Goal: Find specific page/section

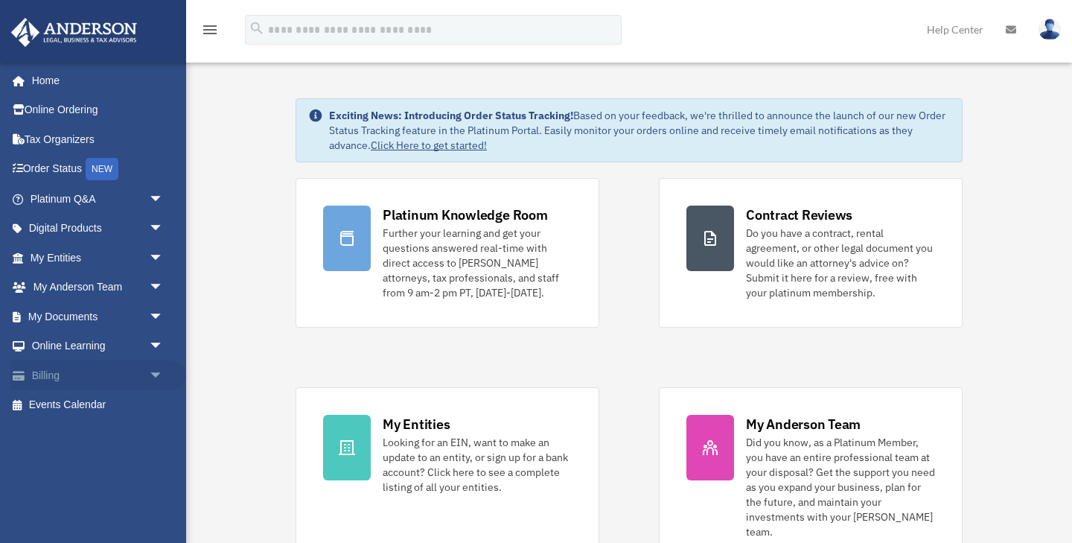
click at [57, 376] on link "Billing arrow_drop_down" at bounding box center [98, 375] width 176 height 30
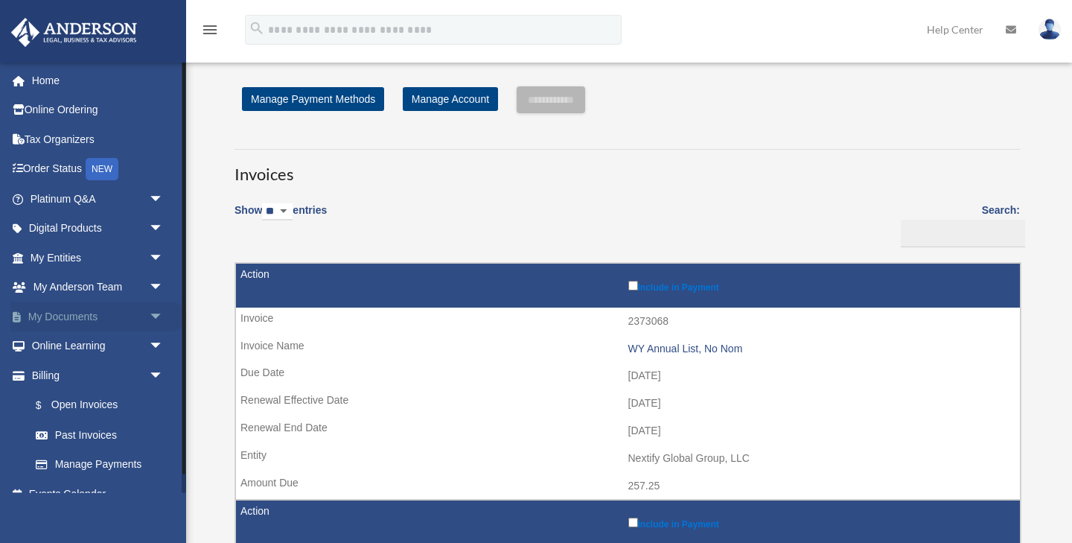
click at [63, 318] on link "My Documents arrow_drop_down" at bounding box center [98, 316] width 176 height 30
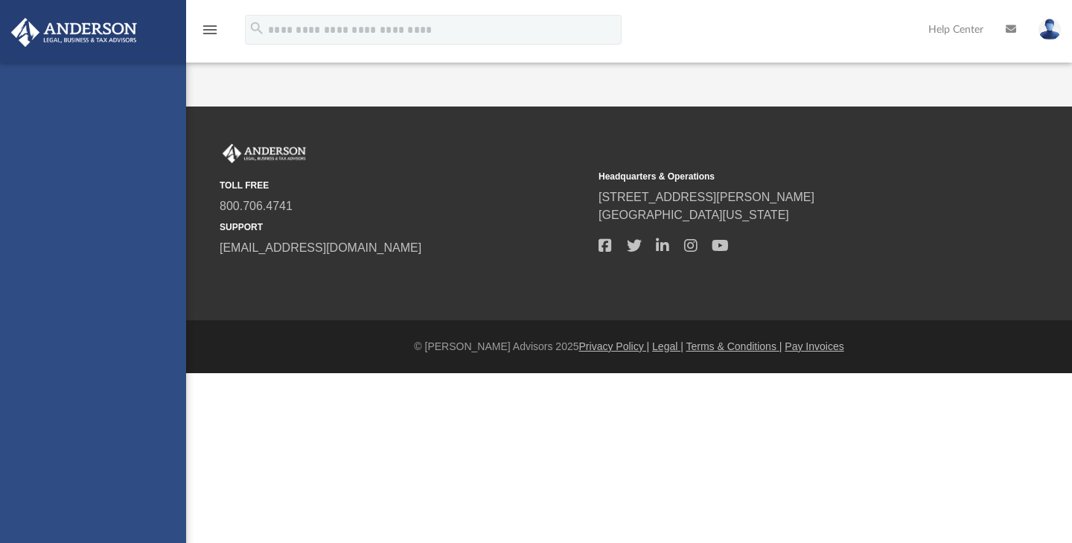
click at [96, 435] on div "[EMAIL_ADDRESS][DOMAIN_NAME] Sign Out [EMAIL_ADDRESS][DOMAIN_NAME] Home Online …" at bounding box center [93, 334] width 186 height 543
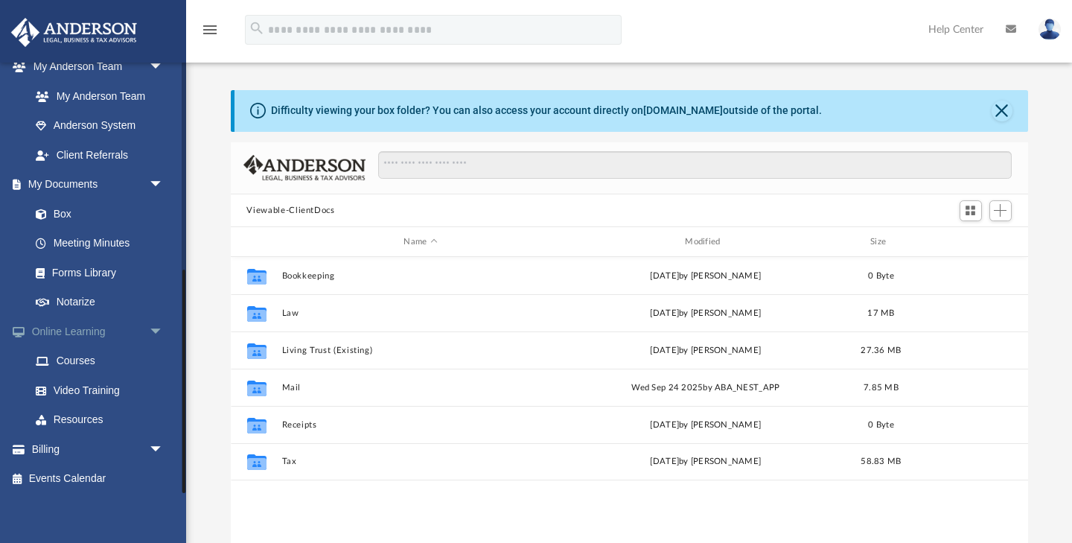
scroll to position [400, 0]
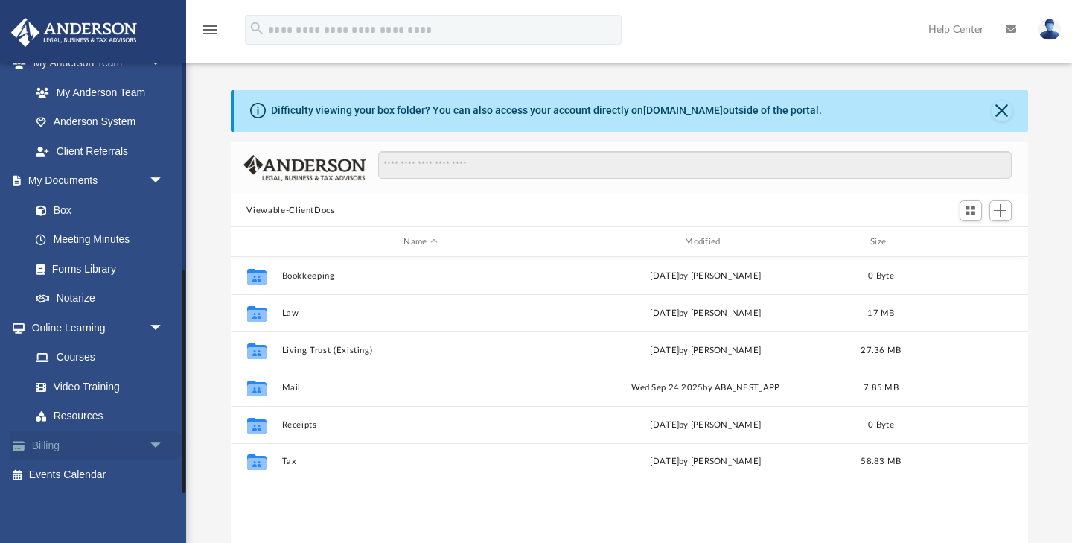
click at [54, 445] on link "Billing arrow_drop_down" at bounding box center [98, 445] width 176 height 30
click at [158, 443] on span "arrow_drop_down" at bounding box center [164, 445] width 30 height 31
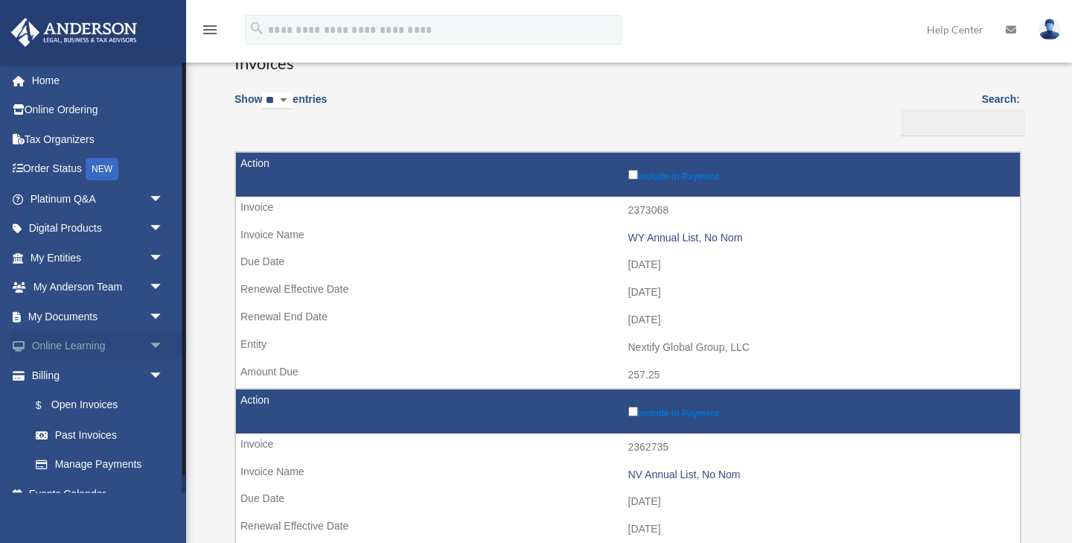
scroll to position [19, 0]
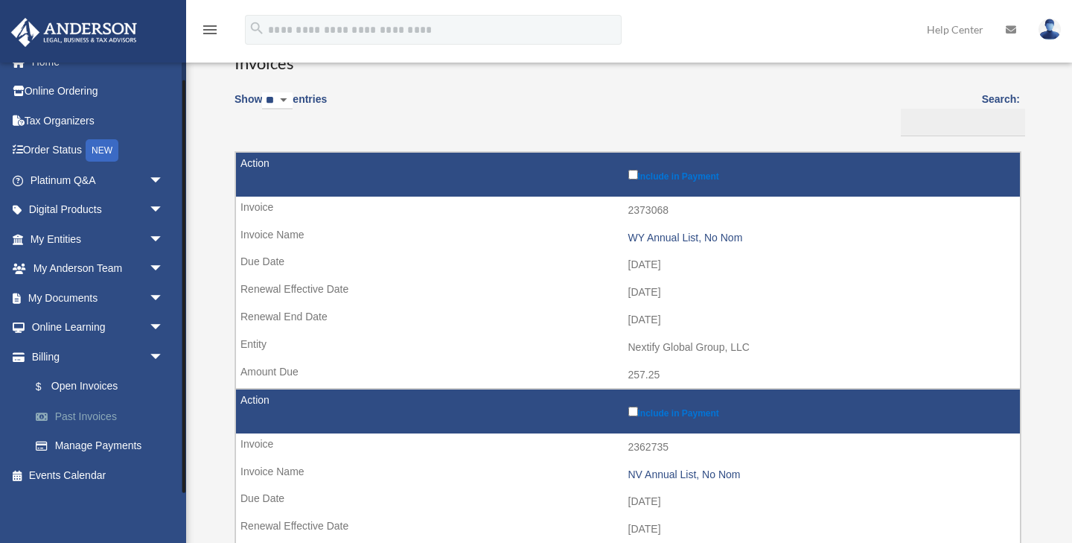
click at [86, 415] on link "Past Invoices" at bounding box center [103, 416] width 165 height 30
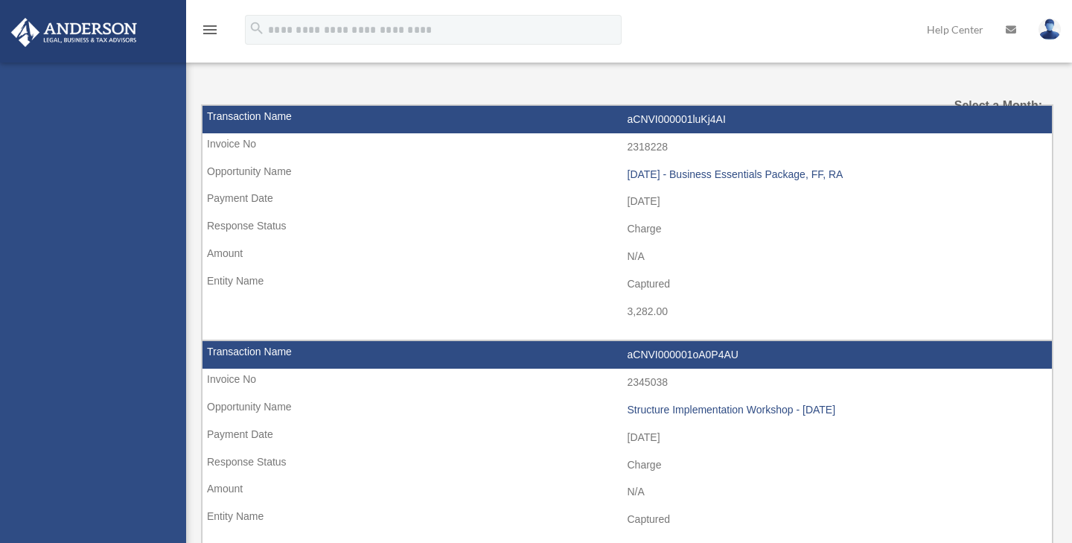
select select
